Goal: Information Seeking & Learning: Learn about a topic

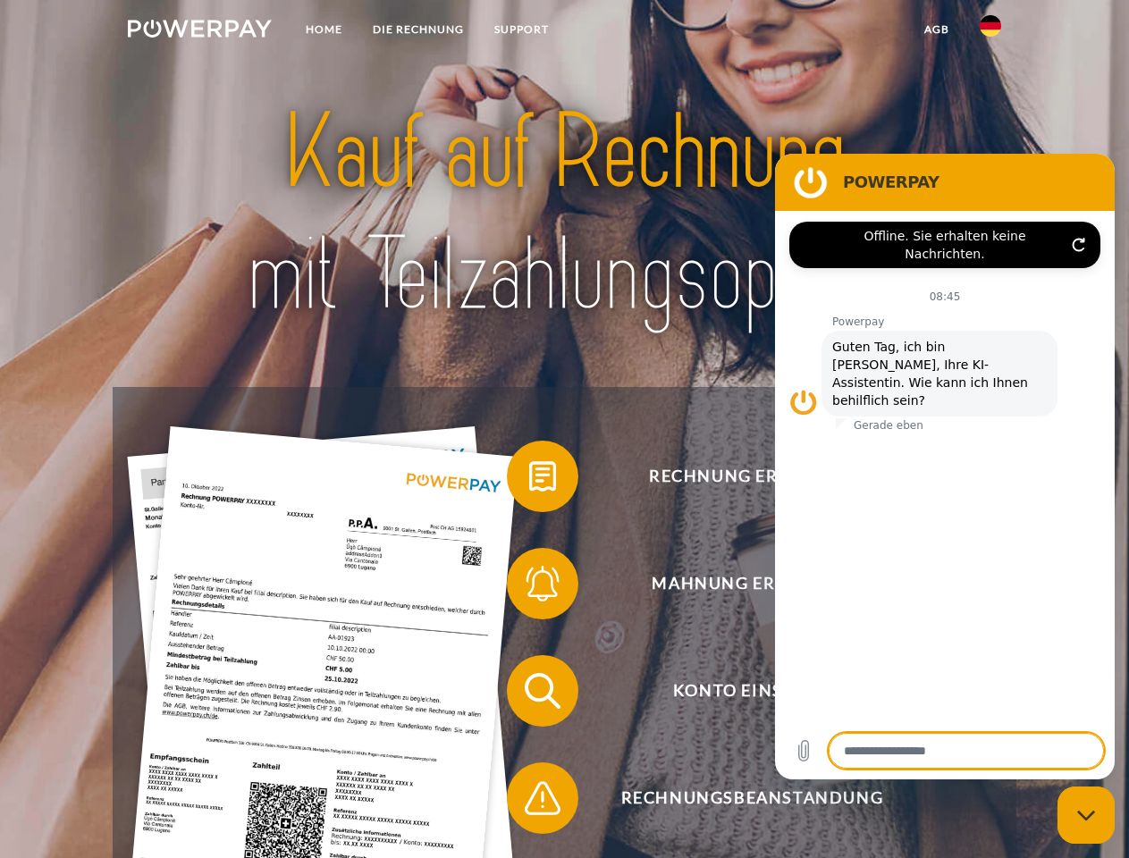
click at [199, 31] on img at bounding box center [200, 29] width 144 height 18
click at [990, 31] on img at bounding box center [989, 25] width 21 height 21
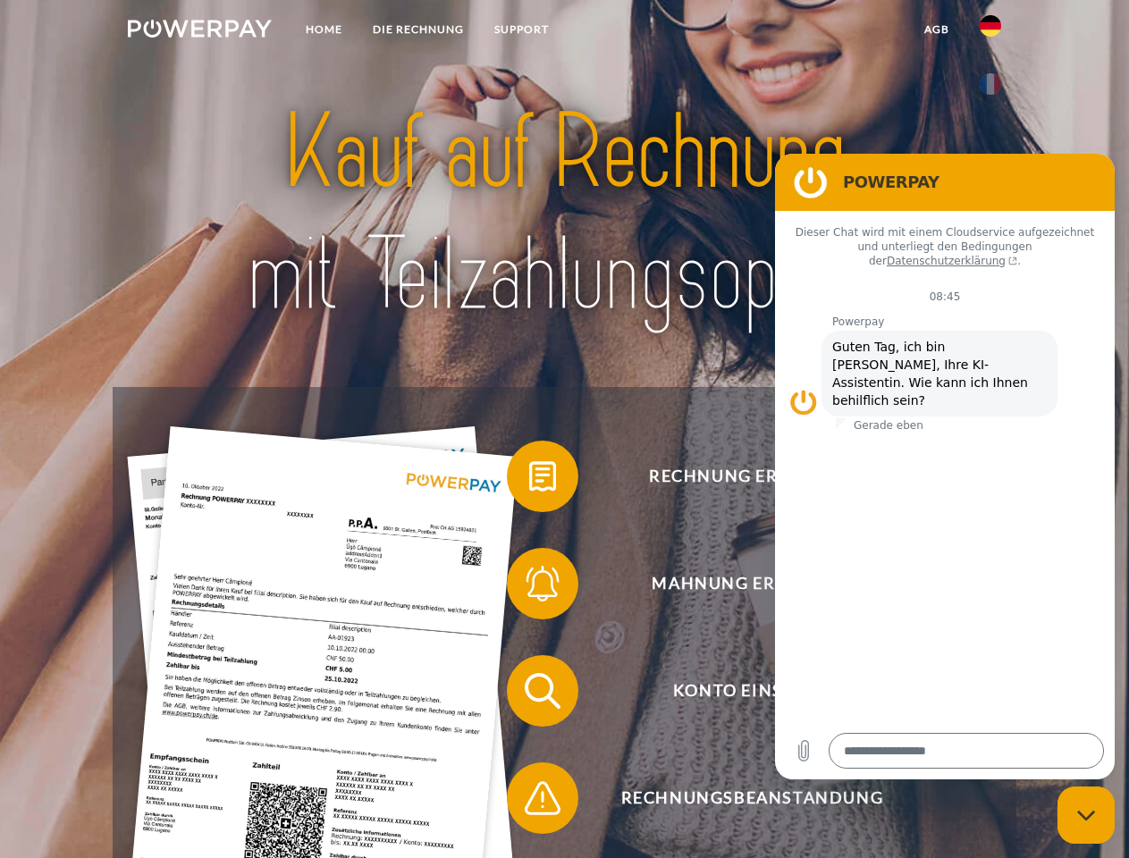
click at [936, 29] on link "agb" at bounding box center [936, 29] width 55 height 32
click at [529, 480] on span at bounding box center [515, 476] width 89 height 89
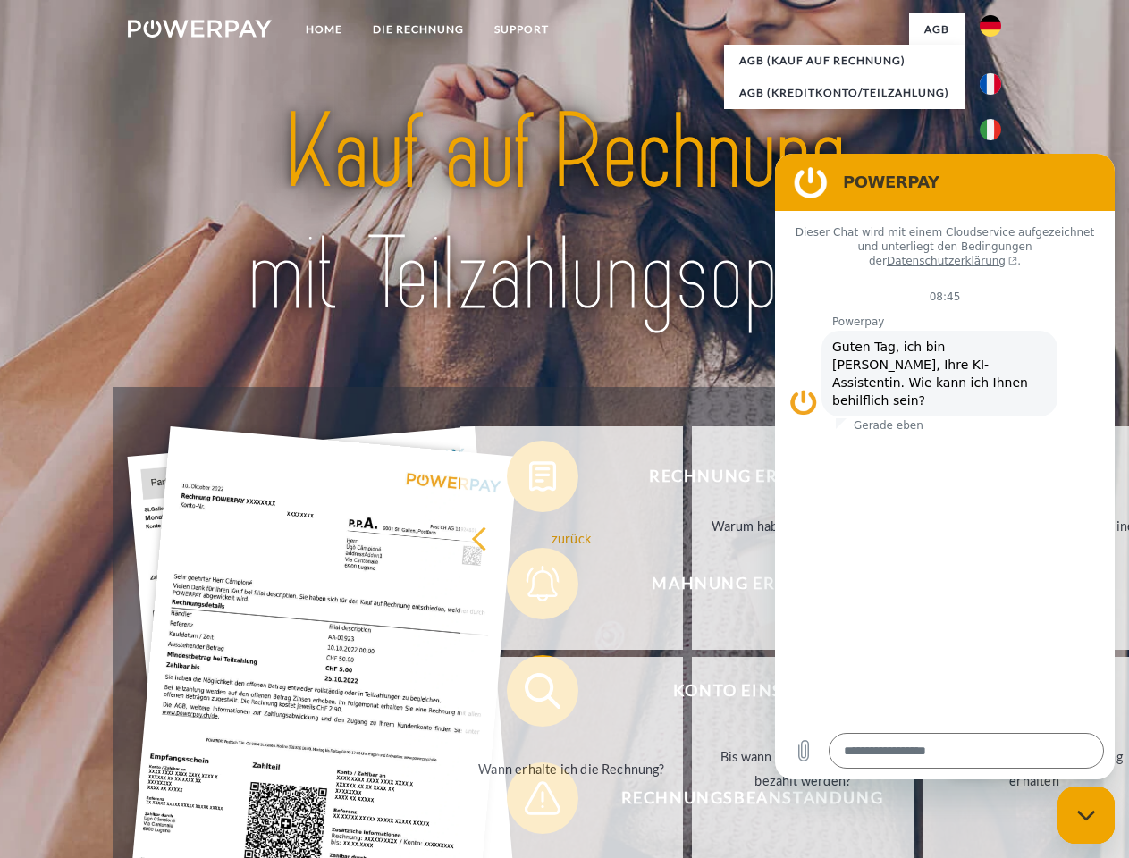
click at [529, 587] on div "Rechnung erhalten? Mahnung erhalten? Konto einsehen" at bounding box center [564, 744] width 903 height 715
click at [692, 694] on link "Bis wann muss die Rechnung bezahlt werden?" at bounding box center [803, 768] width 223 height 223
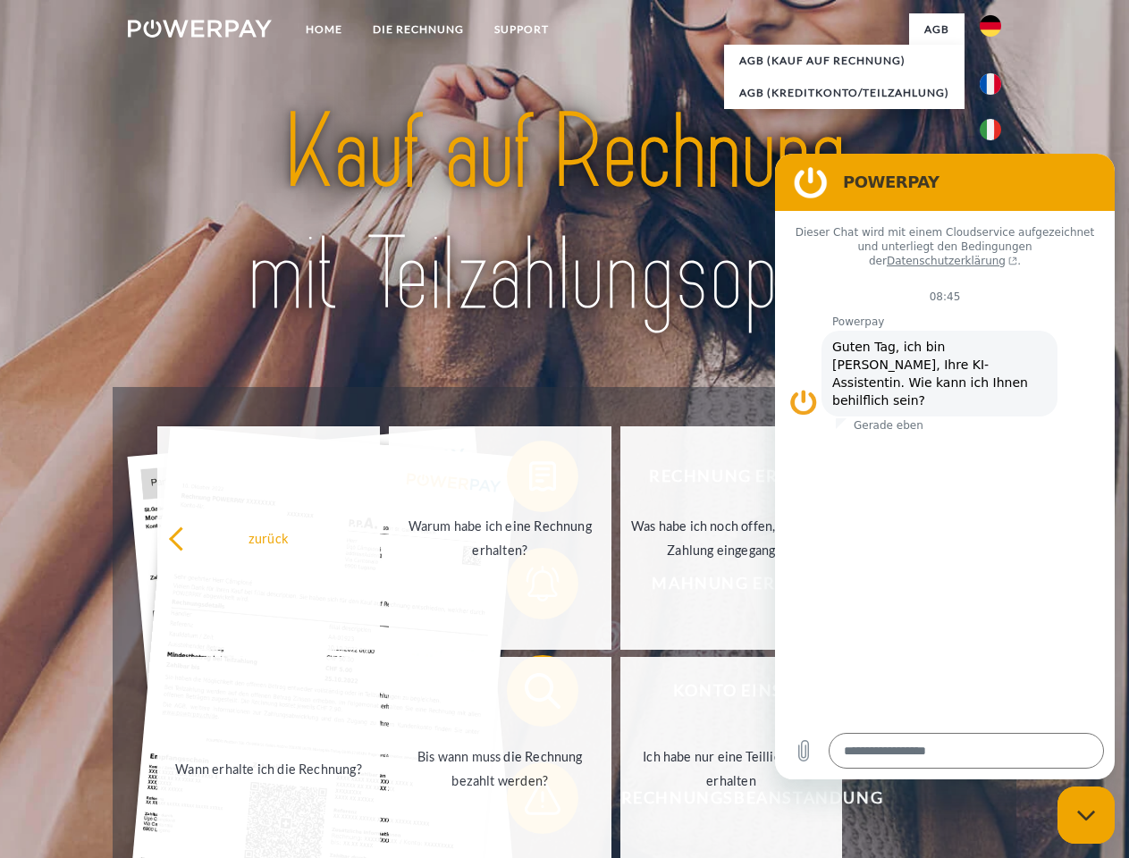
click at [529, 802] on span at bounding box center [515, 797] width 89 height 89
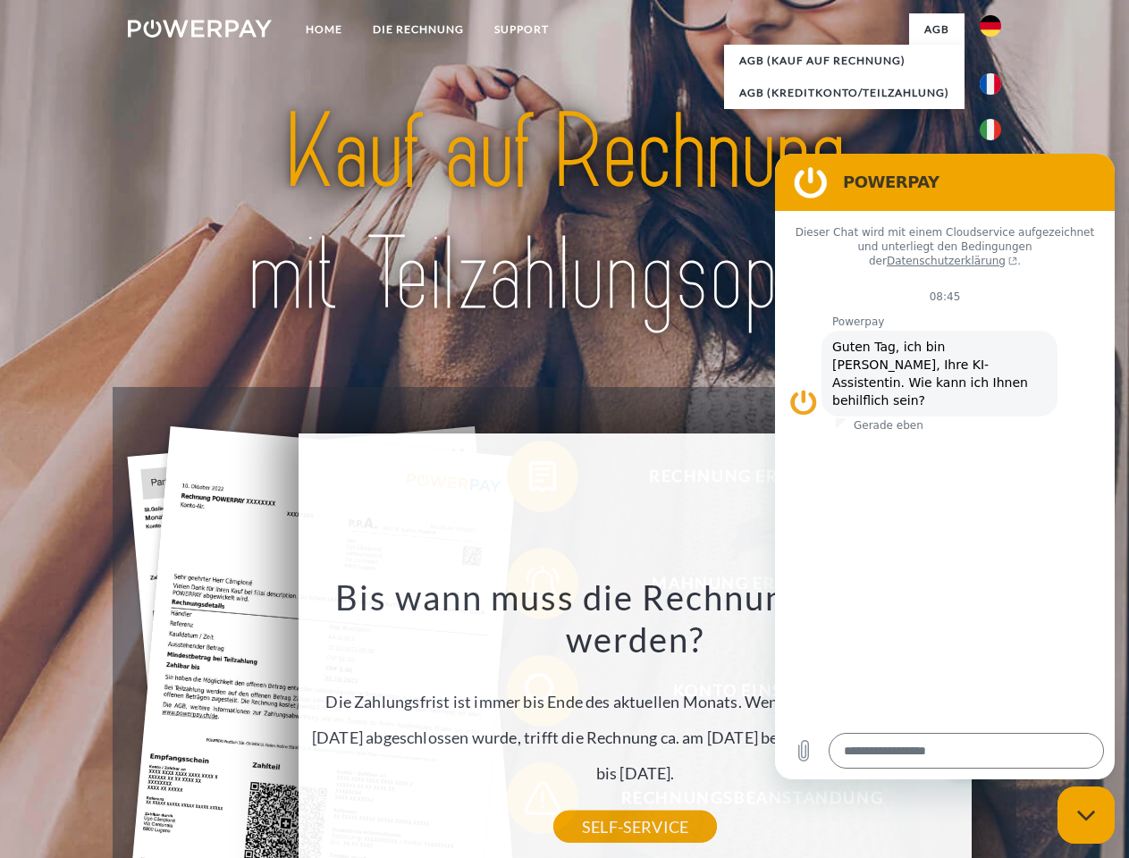
click at [1086, 815] on icon "Messaging-Fenster schließen" at bounding box center [1086, 816] width 19 height 12
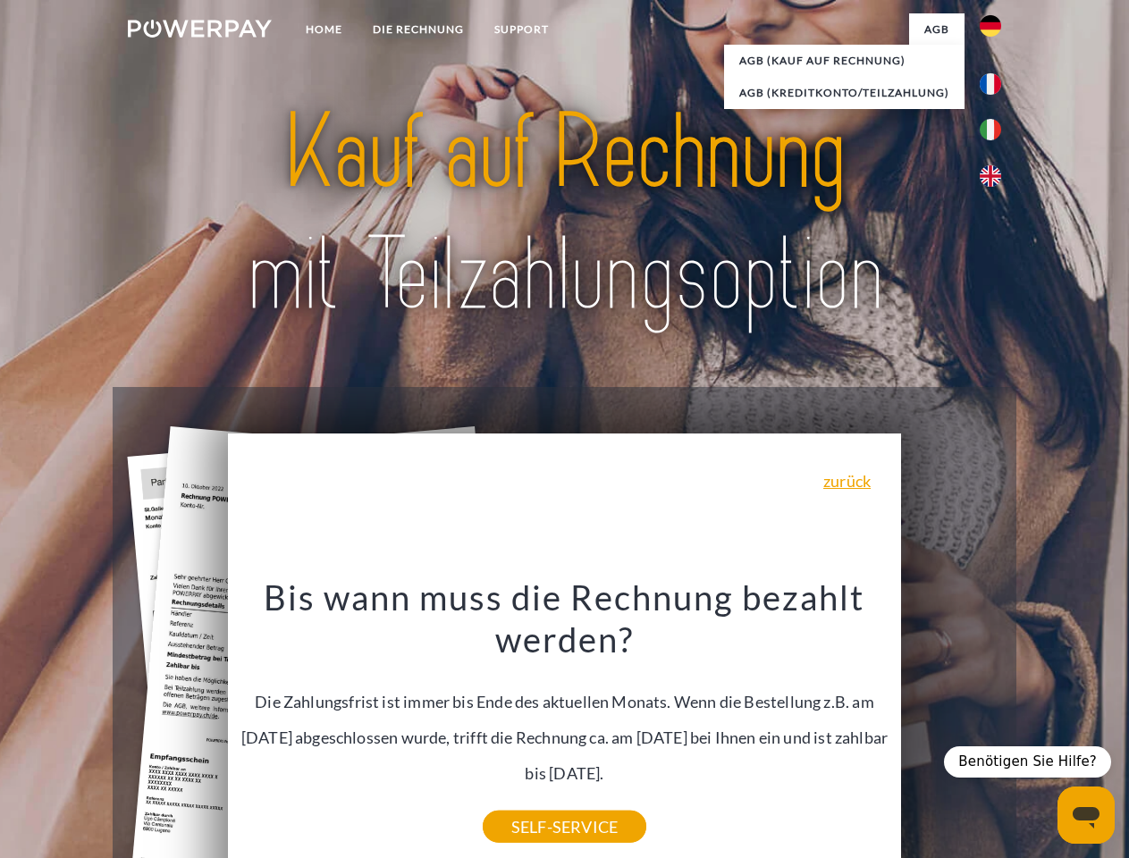
type textarea "*"
